Goal: Navigation & Orientation: Find specific page/section

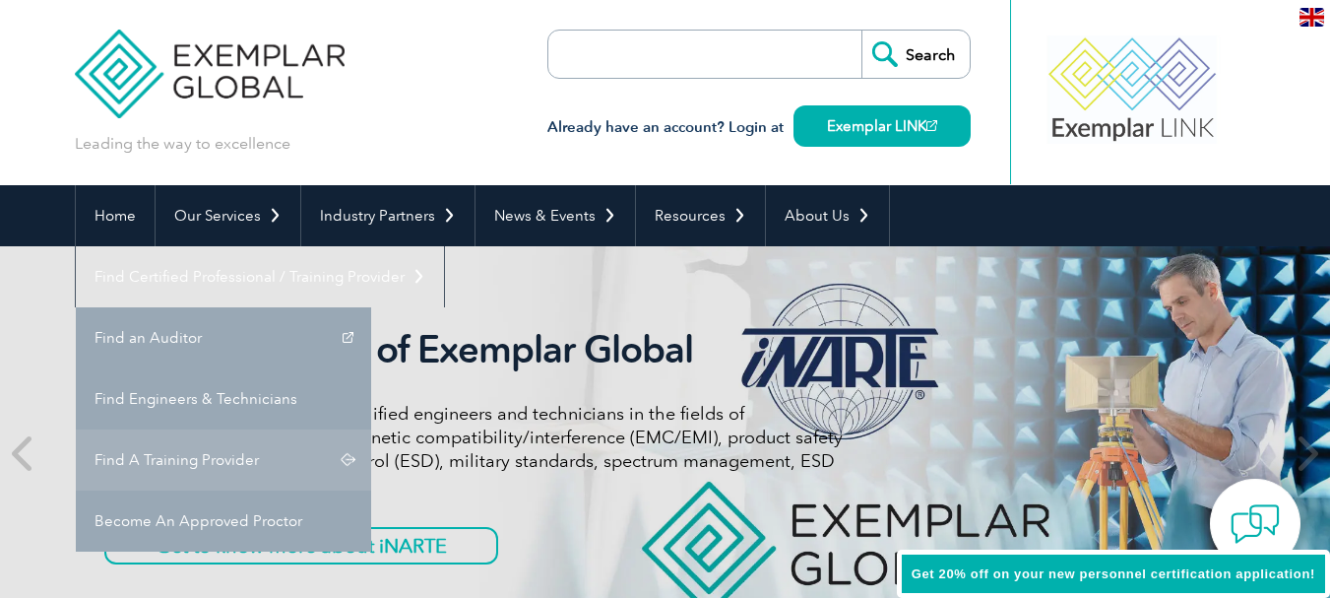
click at [371, 429] on link "Find A Training Provider" at bounding box center [223, 459] width 295 height 61
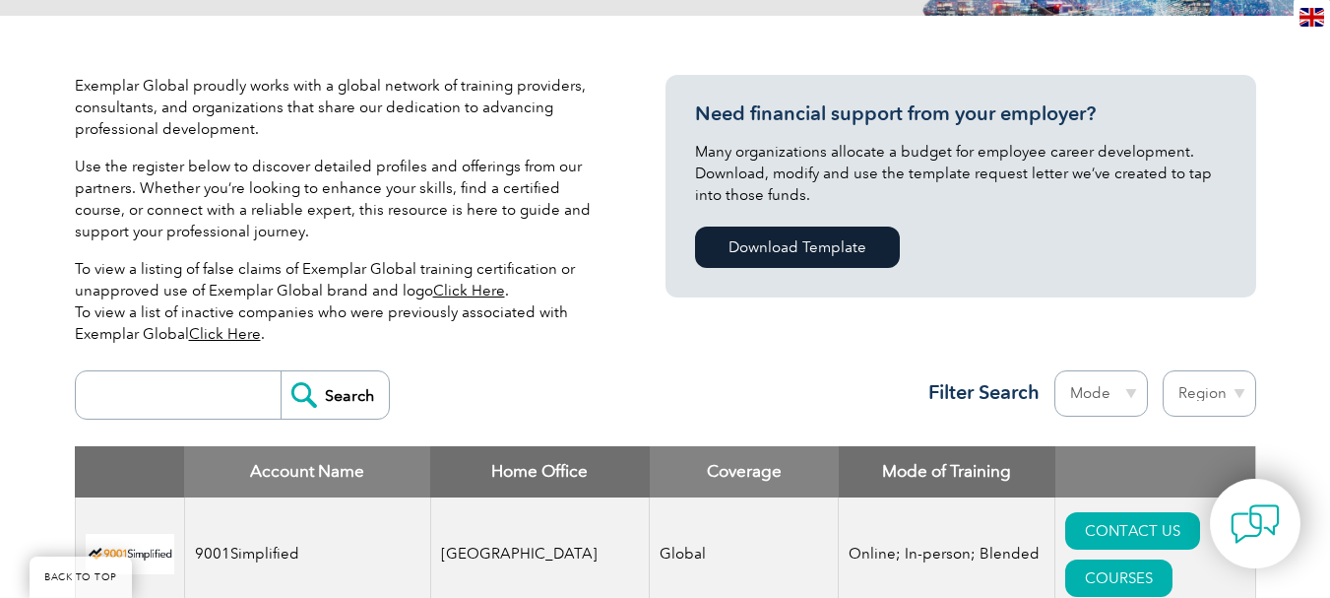
scroll to position [492, 0]
